Goal: Navigation & Orientation: Find specific page/section

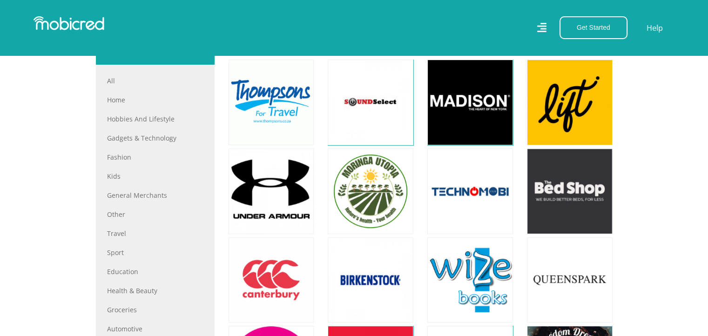
scroll to position [354, 0]
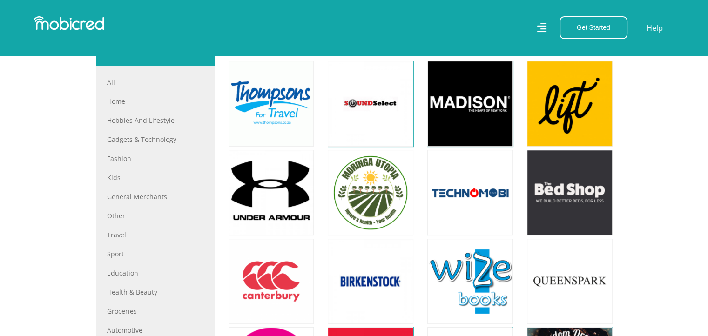
drag, startPoint x: 0, startPoint y: 0, endPoint x: 21, endPoint y: 73, distance: 76.2
click at [21, 73] on section "Filter All All Home Hobbies and Lifestyle Gadgets & Technology Fashion Kids Gen…" at bounding box center [354, 343] width 708 height 726
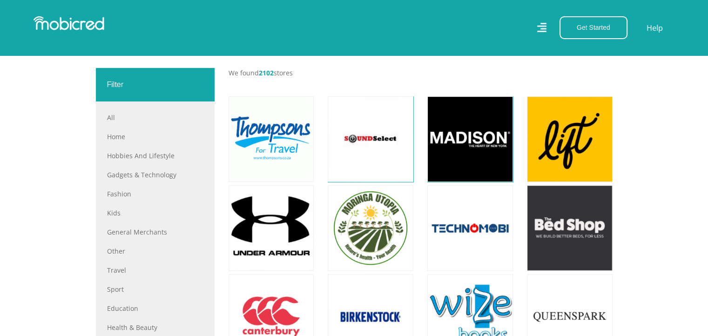
scroll to position [317, 0]
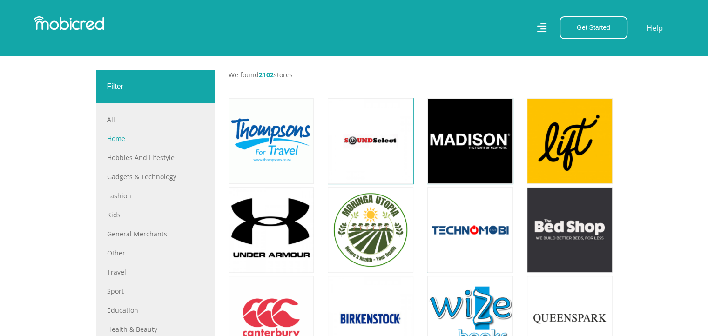
click at [110, 139] on link "Home" at bounding box center [155, 139] width 96 height 10
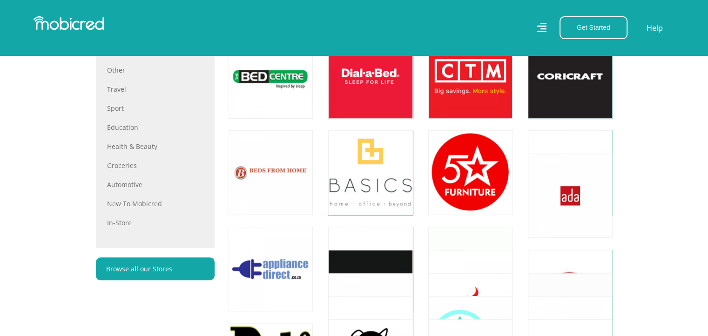
scroll to position [291, 0]
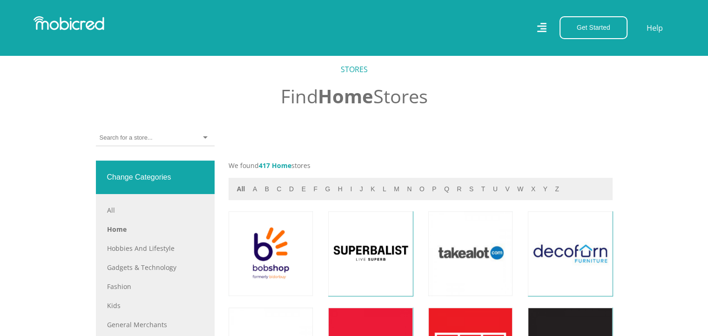
click at [203, 138] on div at bounding box center [155, 138] width 119 height 16
click at [192, 97] on h2 "Find Home Stores" at bounding box center [354, 96] width 517 height 22
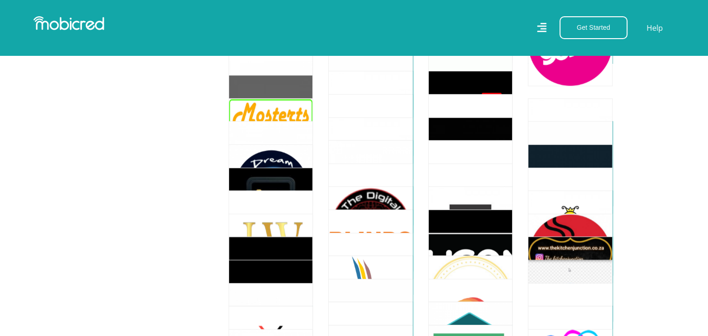
scroll to position [1000, 0]
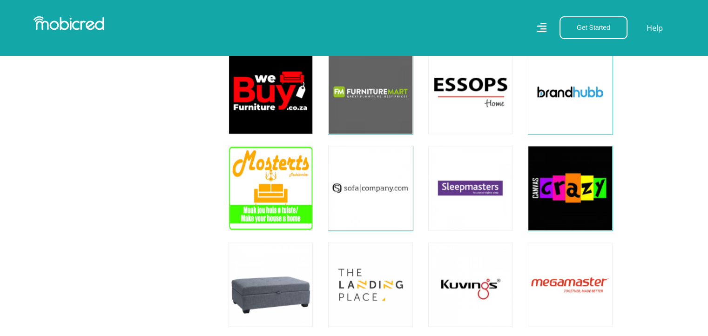
scroll to position [1616, 0]
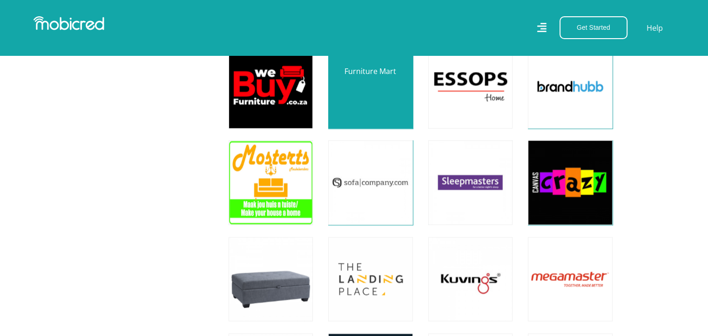
click at [382, 80] on link at bounding box center [370, 86] width 99 height 99
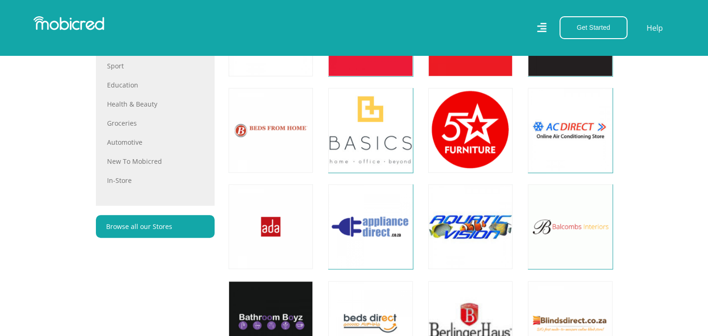
scroll to position [0, 0]
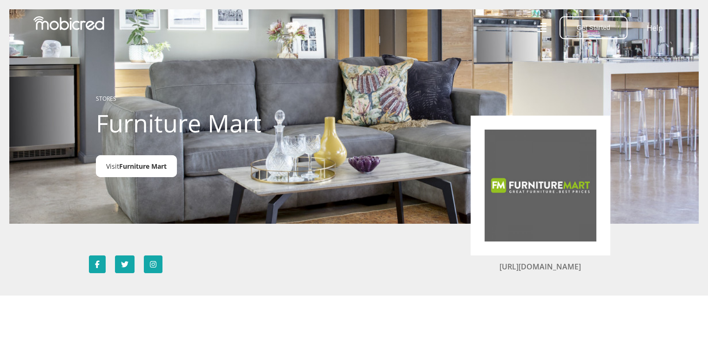
click at [149, 166] on span "Furniture Mart" at bounding box center [143, 166] width 48 height 9
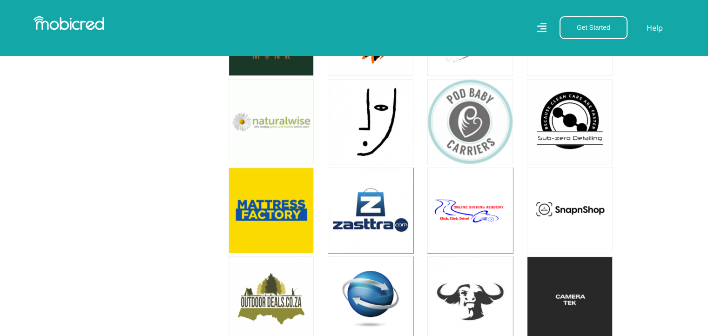
scroll to position [4086, 0]
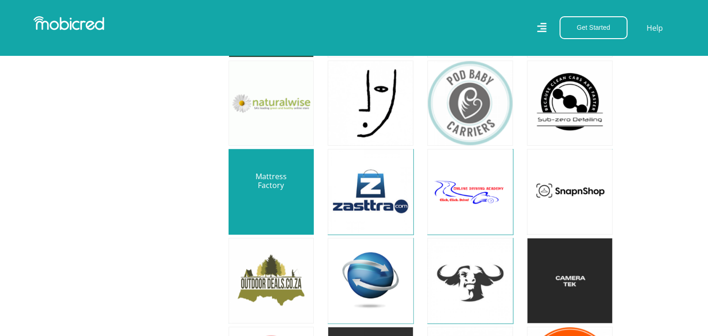
click at [284, 186] on link at bounding box center [271, 192] width 101 height 101
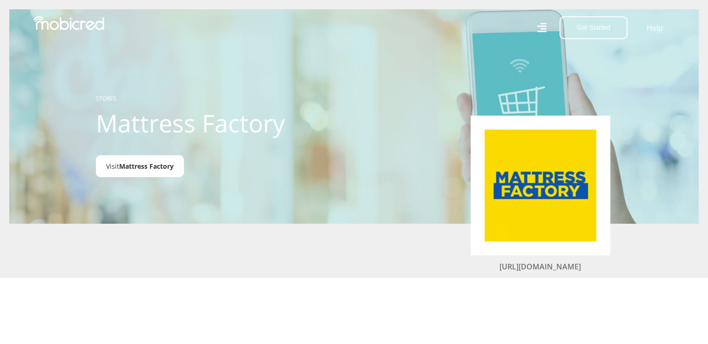
click at [154, 168] on span "Mattress Factory" at bounding box center [146, 166] width 54 height 9
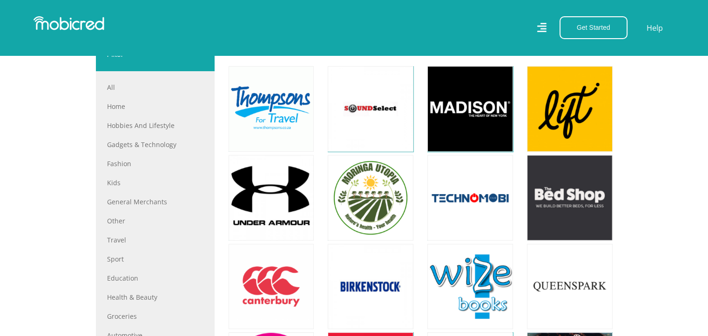
scroll to position [226, 0]
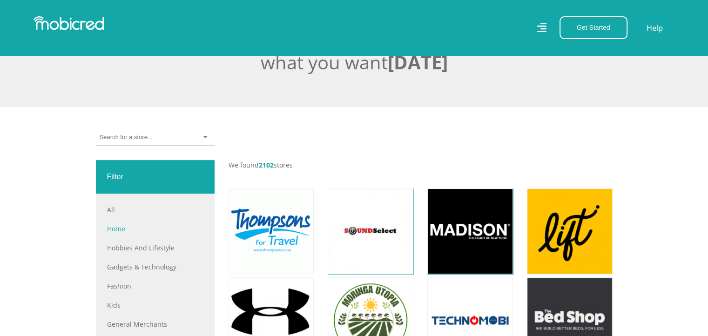
click at [114, 227] on link "Home" at bounding box center [155, 229] width 96 height 10
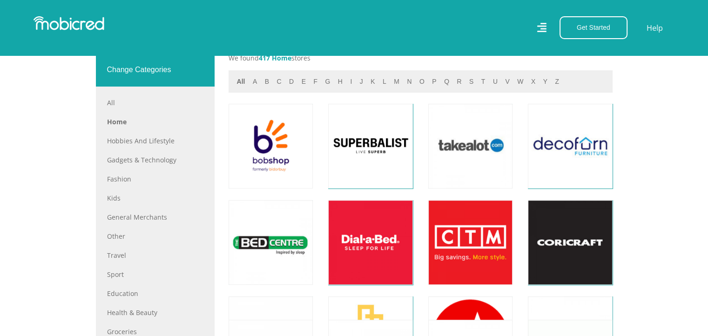
scroll to position [372, 0]
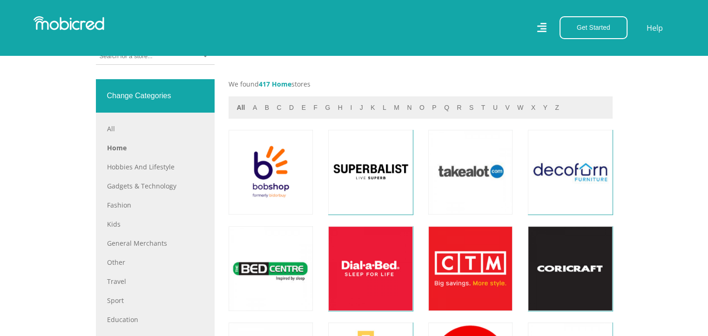
click at [150, 57] on input "select-one" at bounding box center [126, 56] width 53 height 8
type input "FurnMart"
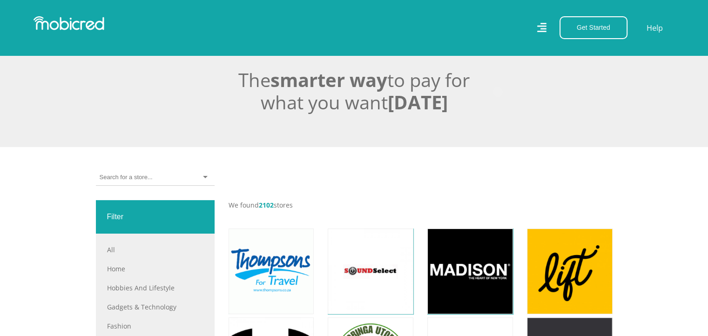
scroll to position [186, 0]
click at [133, 178] on input "select-one" at bounding box center [126, 177] width 53 height 8
type input "furnmart"
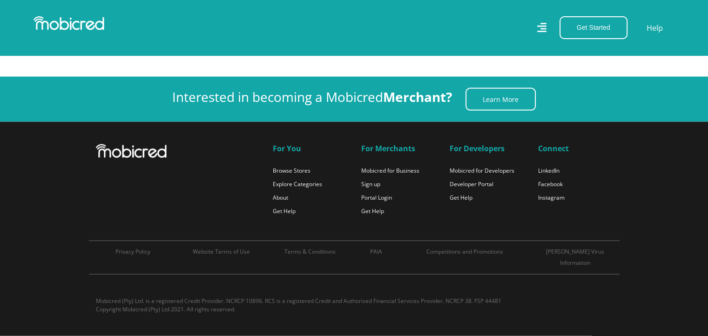
scroll to position [7582, 0]
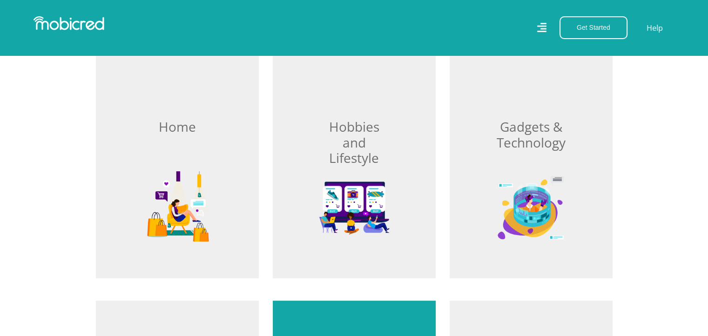
scroll to position [242, 0]
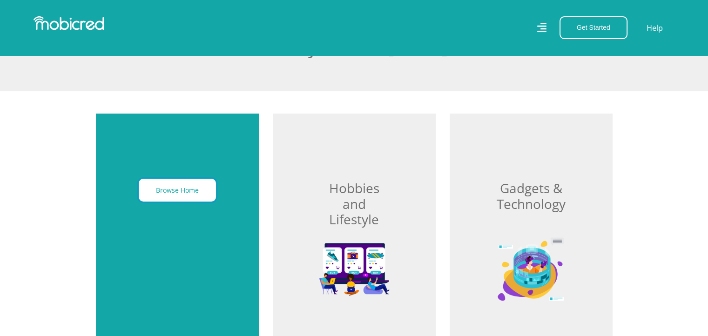
click at [183, 192] on button "Browse Home" at bounding box center [177, 190] width 77 height 23
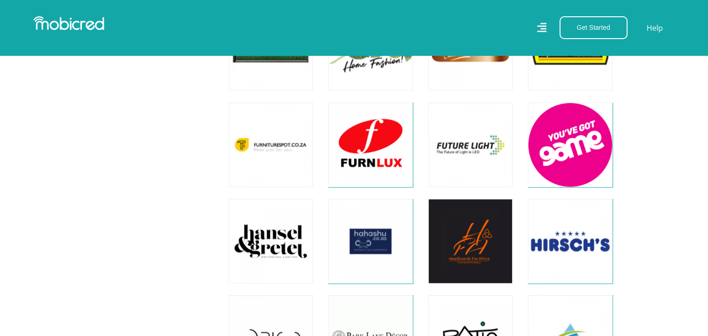
scroll to position [1267, 0]
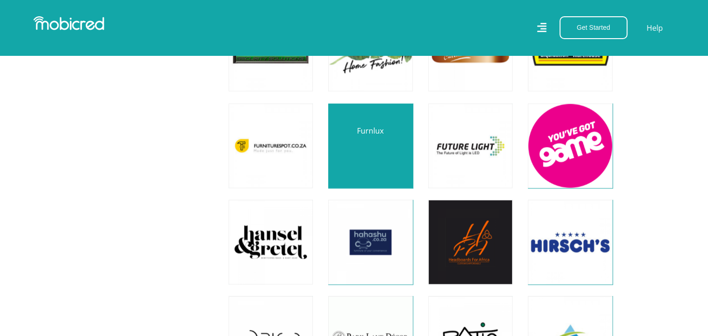
click at [358, 125] on link at bounding box center [370, 145] width 99 height 99
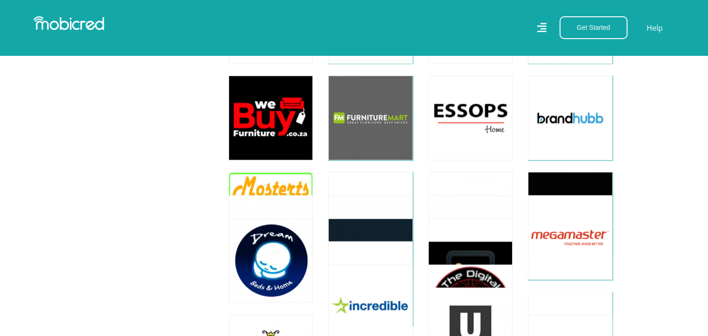
scroll to position [1583, 0]
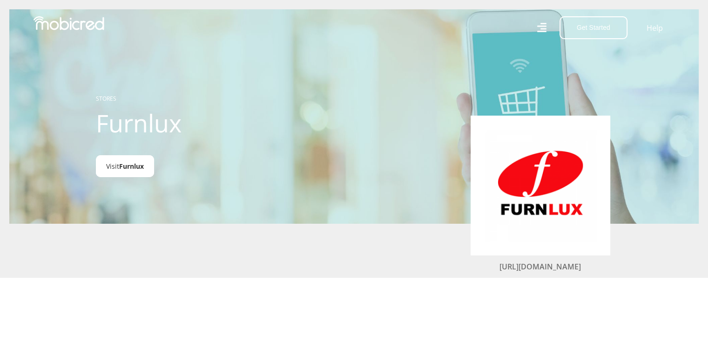
click at [123, 172] on link "Visit Furnlux" at bounding box center [125, 166] width 58 height 22
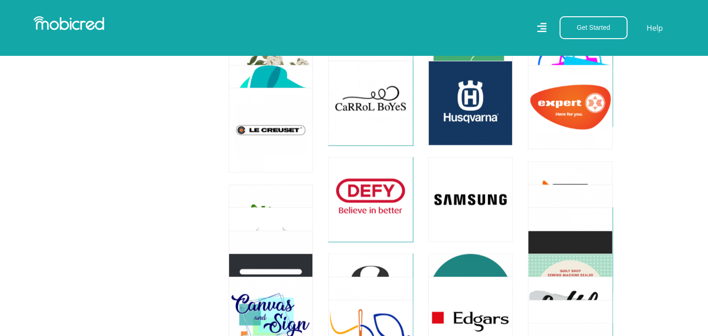
scroll to position [2180, 0]
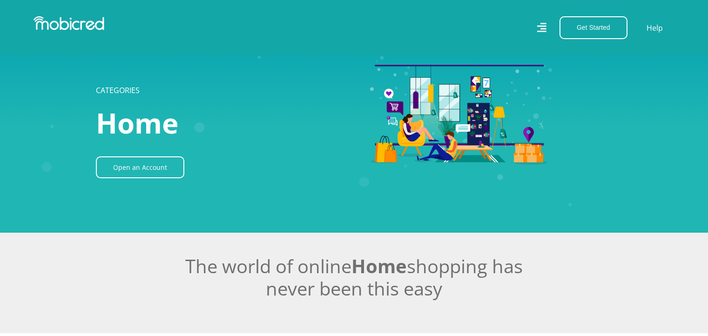
scroll to position [2180, 0]
